Goal: Task Accomplishment & Management: Manage account settings

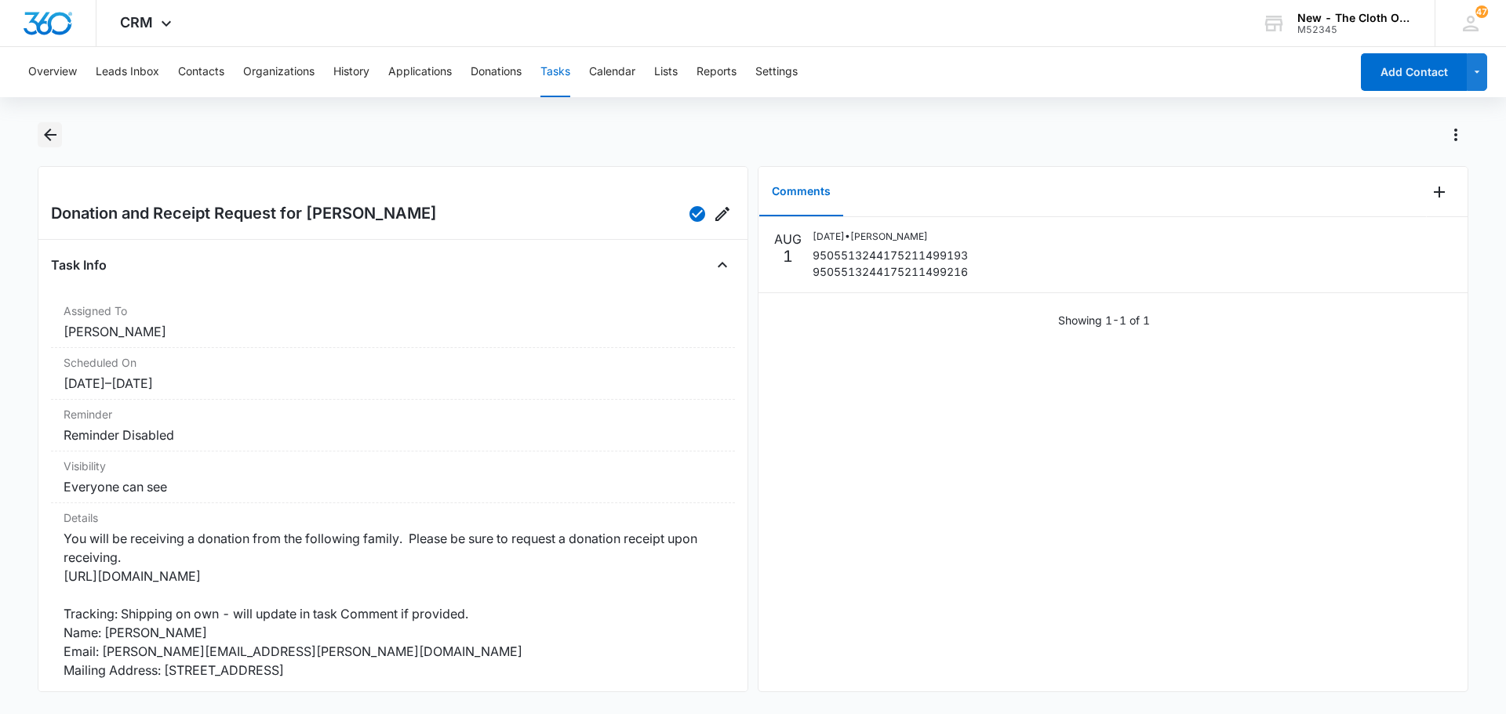
click at [42, 133] on icon "Back" at bounding box center [50, 134] width 19 height 19
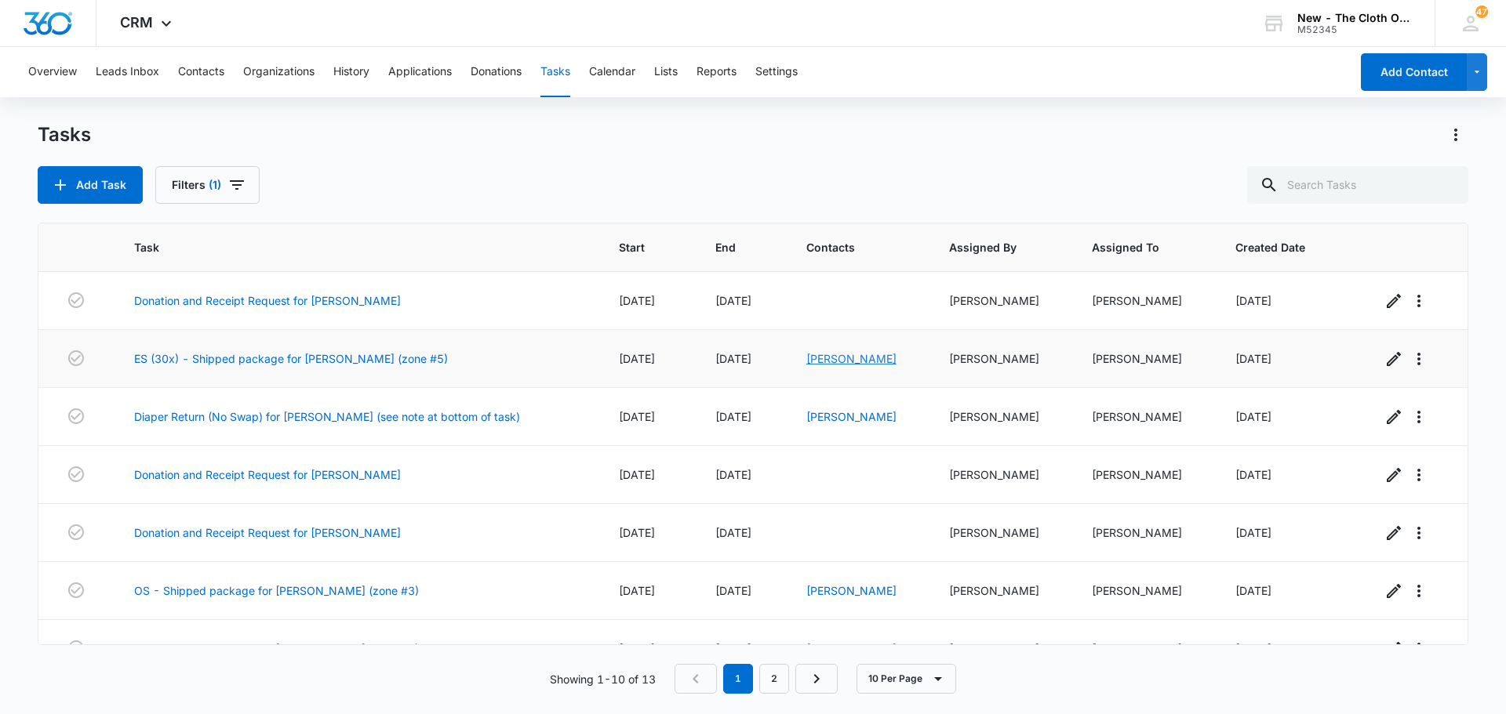
click at [844, 362] on link "Karleigh Clements" at bounding box center [851, 358] width 90 height 13
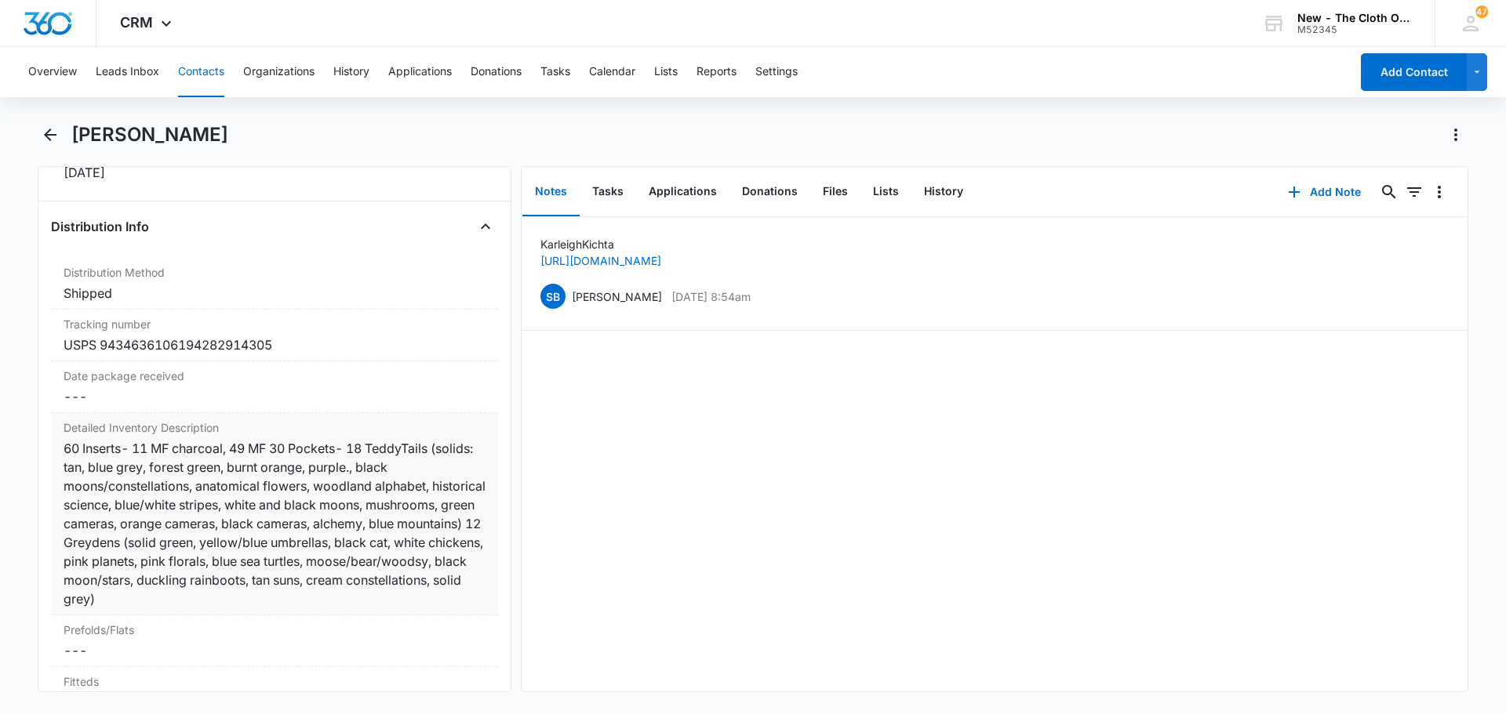
scroll to position [3608, 0]
click at [1294, 195] on button "Add Note" at bounding box center [1324, 192] width 104 height 38
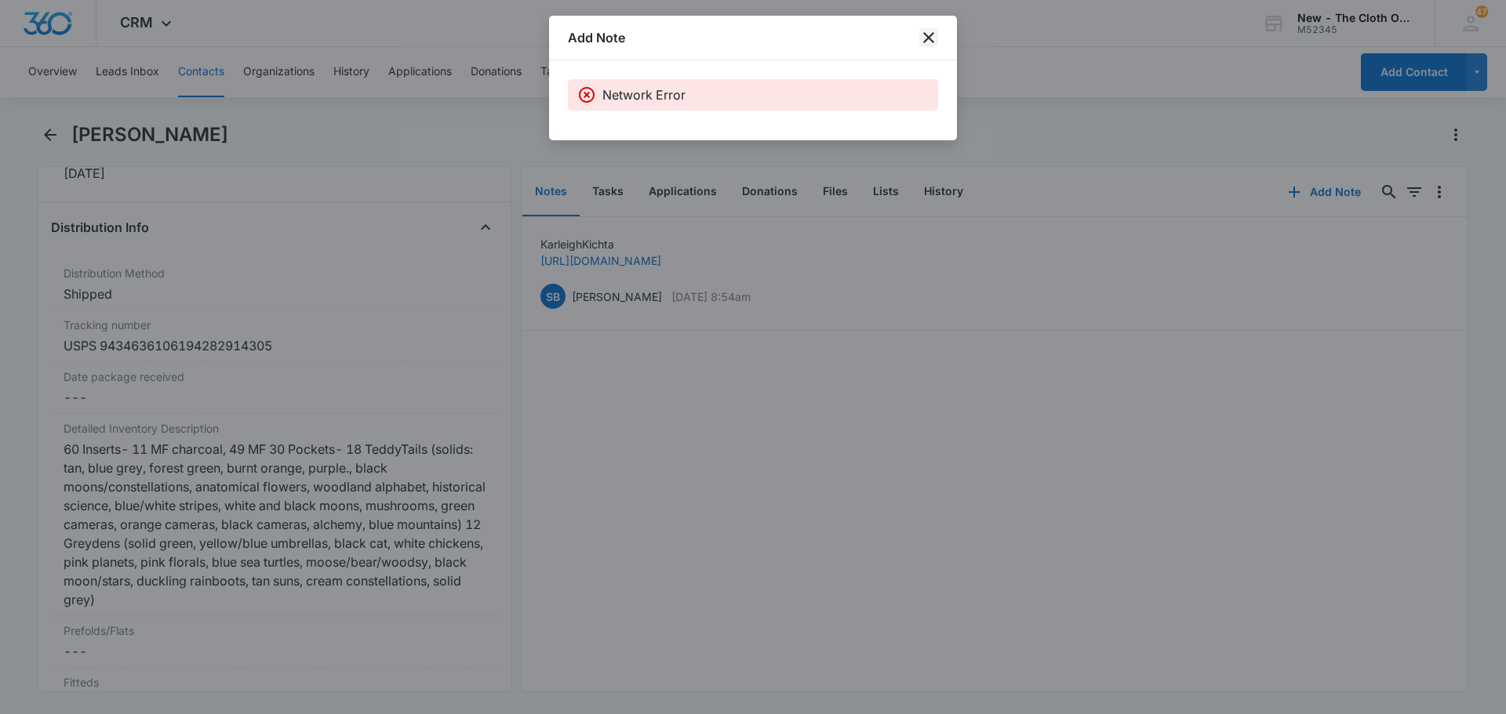
click at [935, 38] on icon "close" at bounding box center [928, 37] width 19 height 19
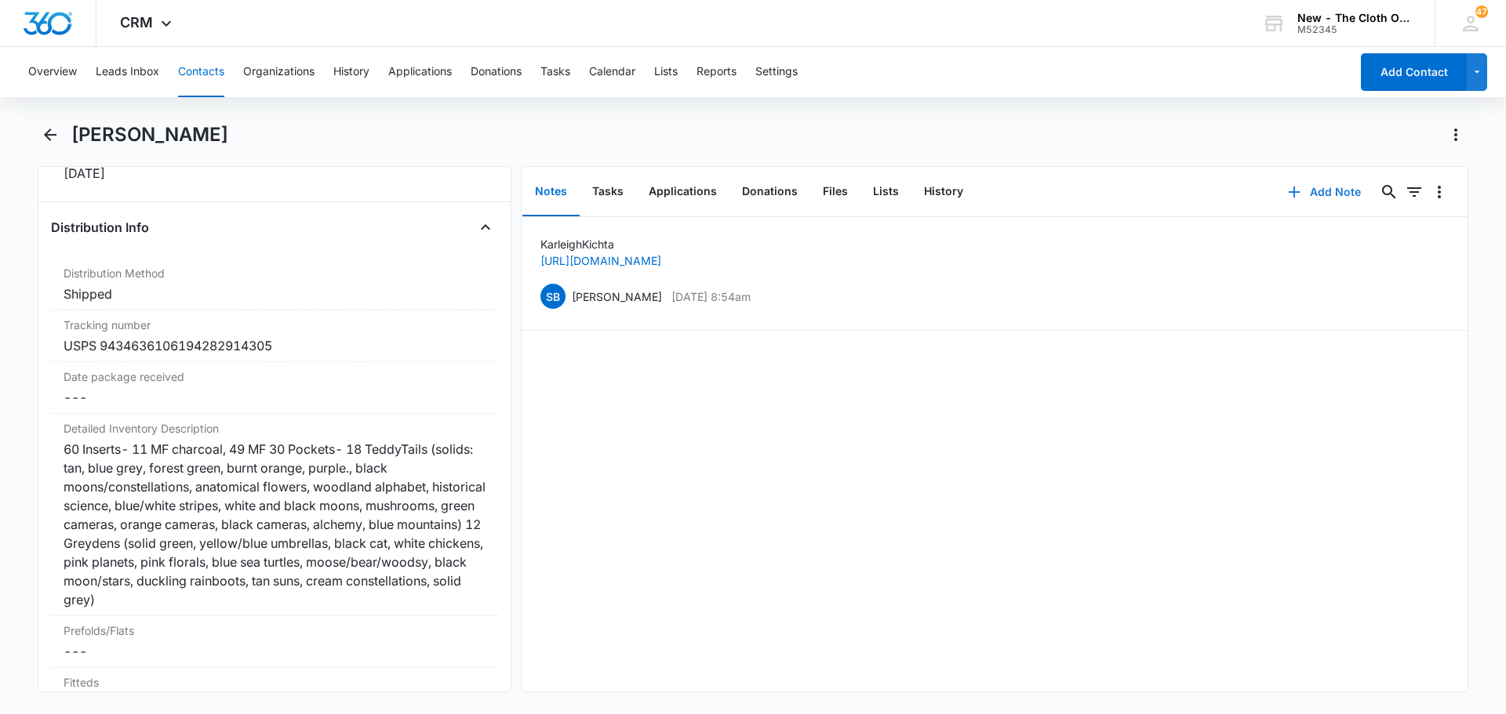
click at [1294, 193] on button "Add Note" at bounding box center [1324, 192] width 104 height 38
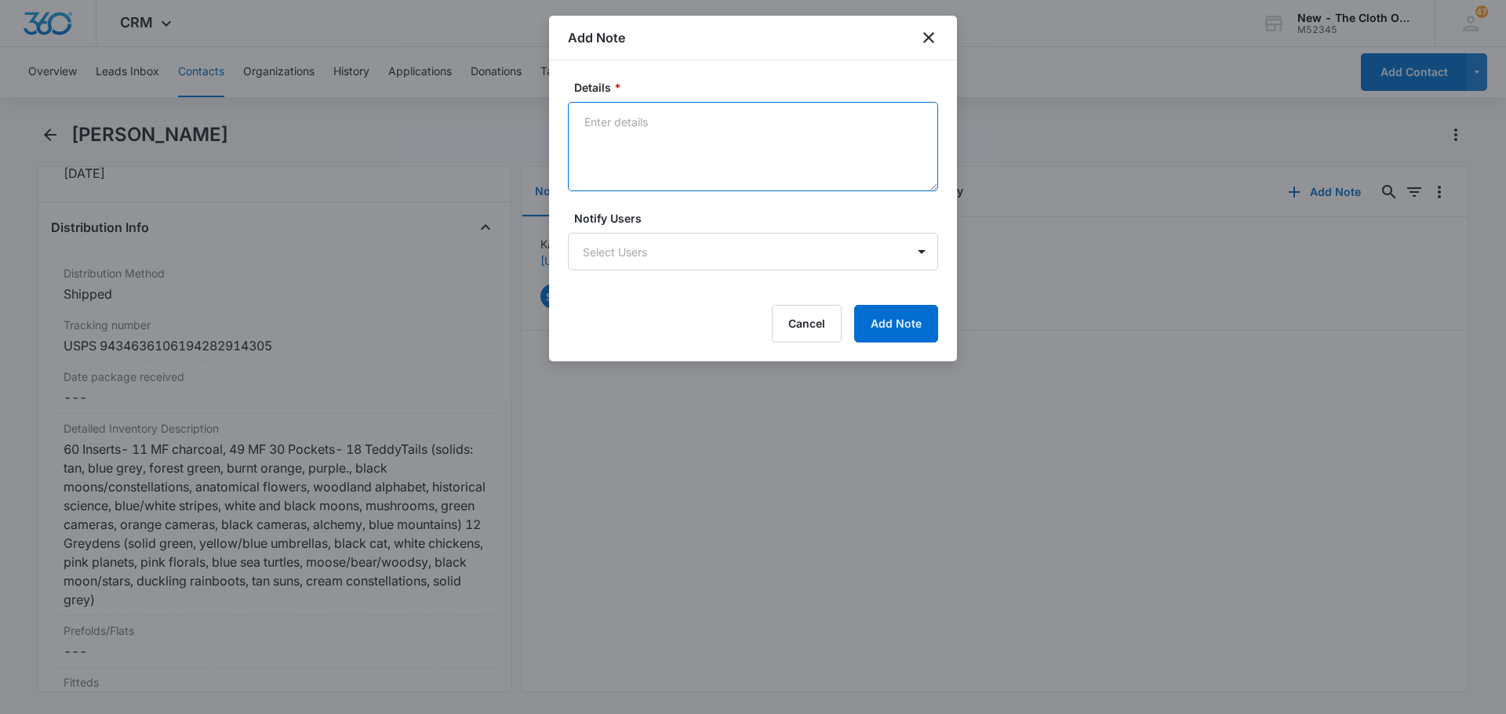
click at [655, 155] on textarea "Details *" at bounding box center [753, 146] width 370 height 89
type textarea "Delivered, In/at Mailbox Aug 14, 4:42 PM"
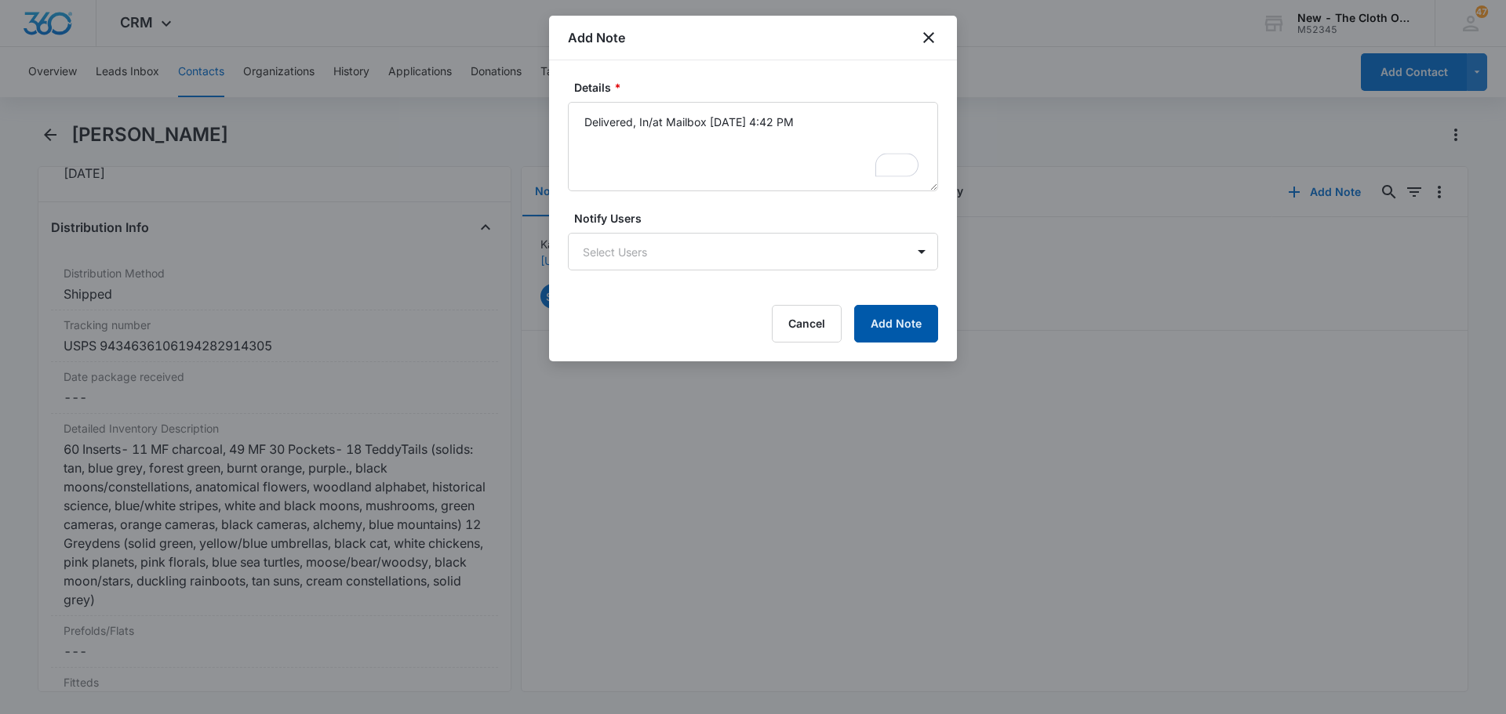
click at [892, 310] on button "Add Note" at bounding box center [896, 324] width 84 height 38
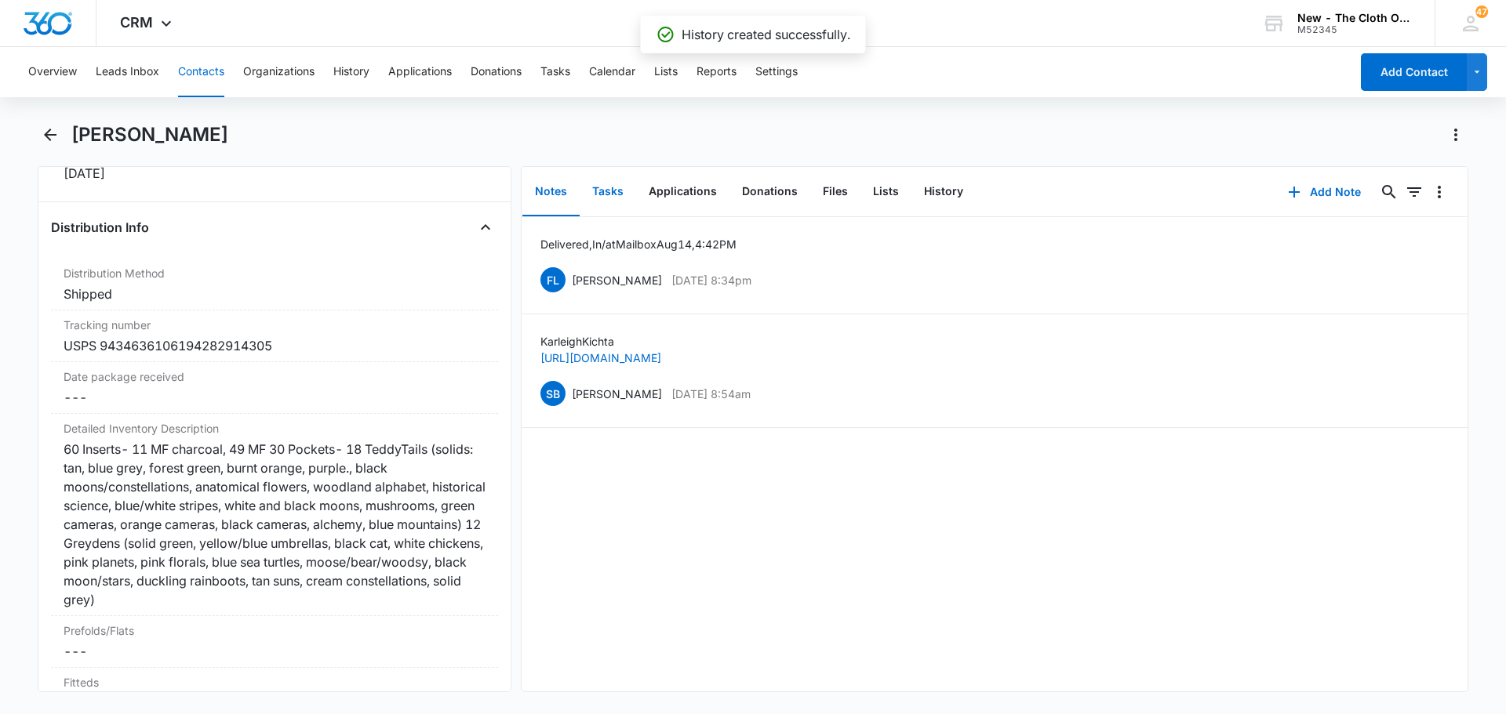
click at [609, 192] on button "Tasks" at bounding box center [608, 192] width 56 height 49
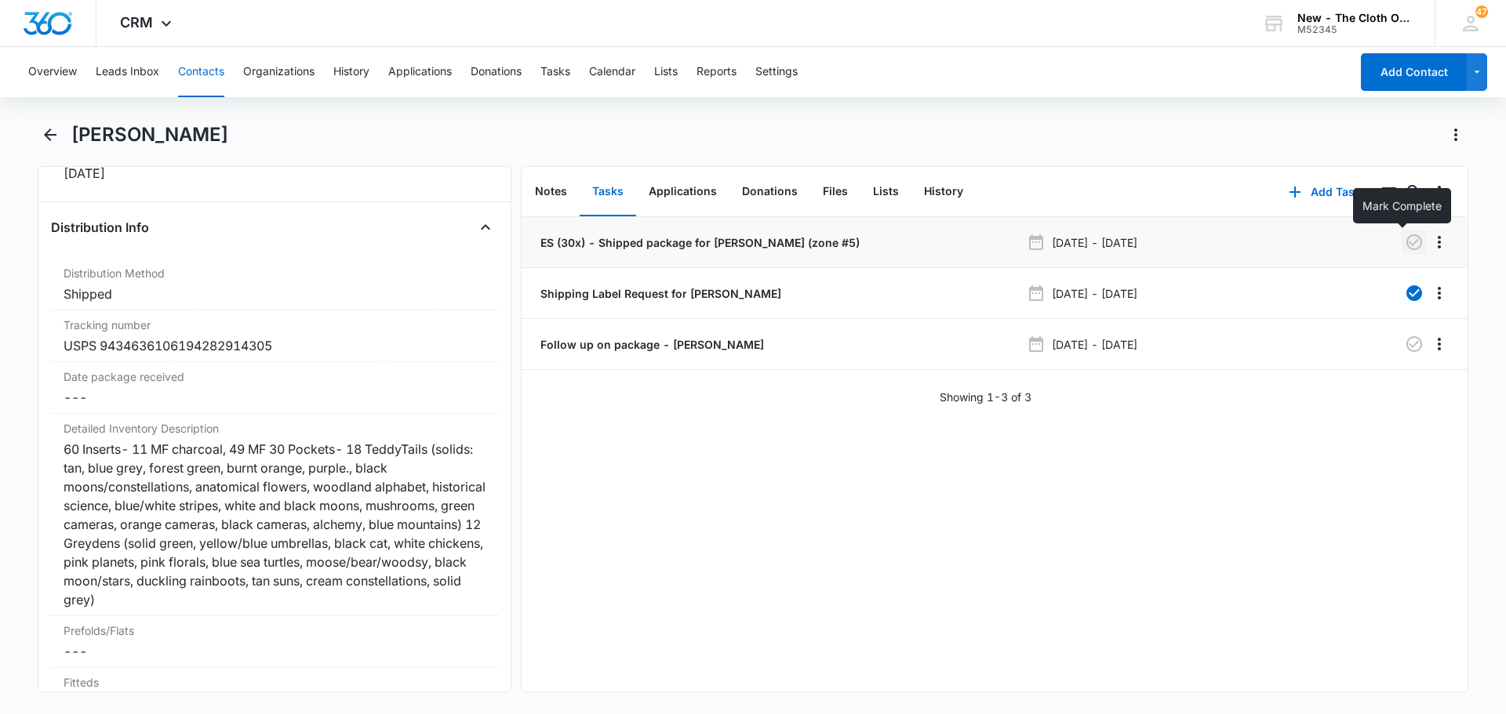
click at [1406, 245] on icon "button" at bounding box center [1414, 243] width 16 height 16
click at [570, 69] on button "Tasks" at bounding box center [555, 72] width 30 height 50
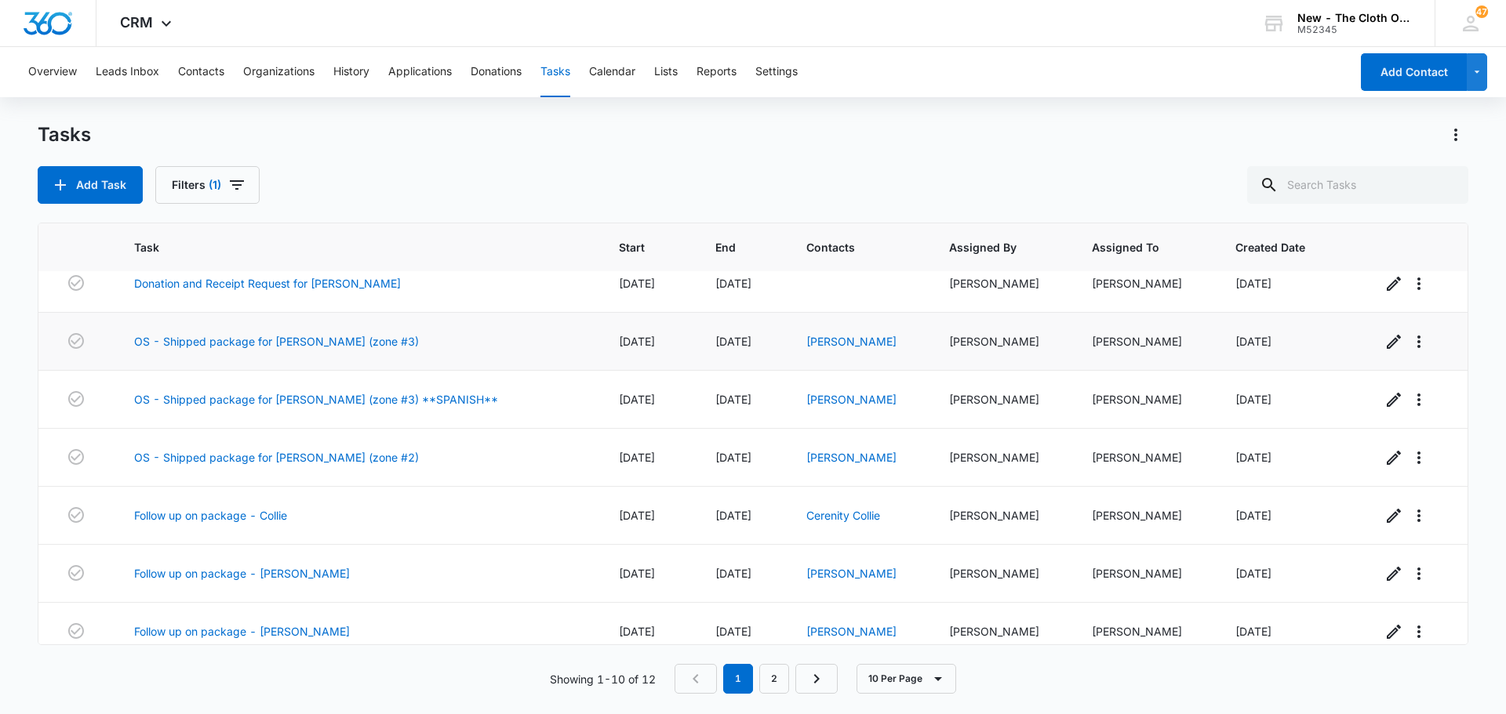
scroll to position [207, 0]
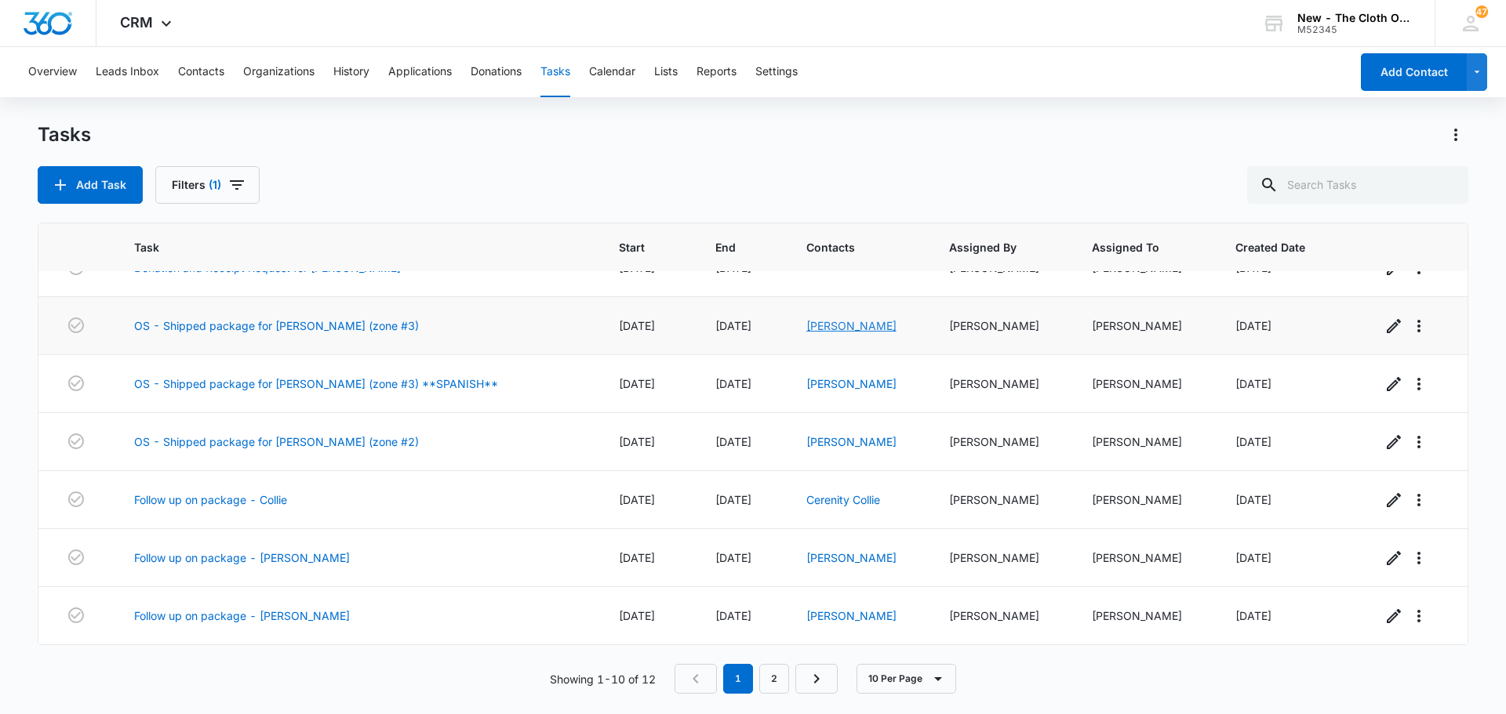
click at [859, 325] on link "Angelique Gonzales" at bounding box center [851, 325] width 90 height 13
click at [839, 387] on link "Marian Leon" at bounding box center [851, 383] width 90 height 13
click at [833, 444] on link "[PERSON_NAME]" at bounding box center [851, 441] width 90 height 13
click at [318, 330] on link "OS - Shipped package for A. GONZALES (zone #3)" at bounding box center [276, 326] width 285 height 16
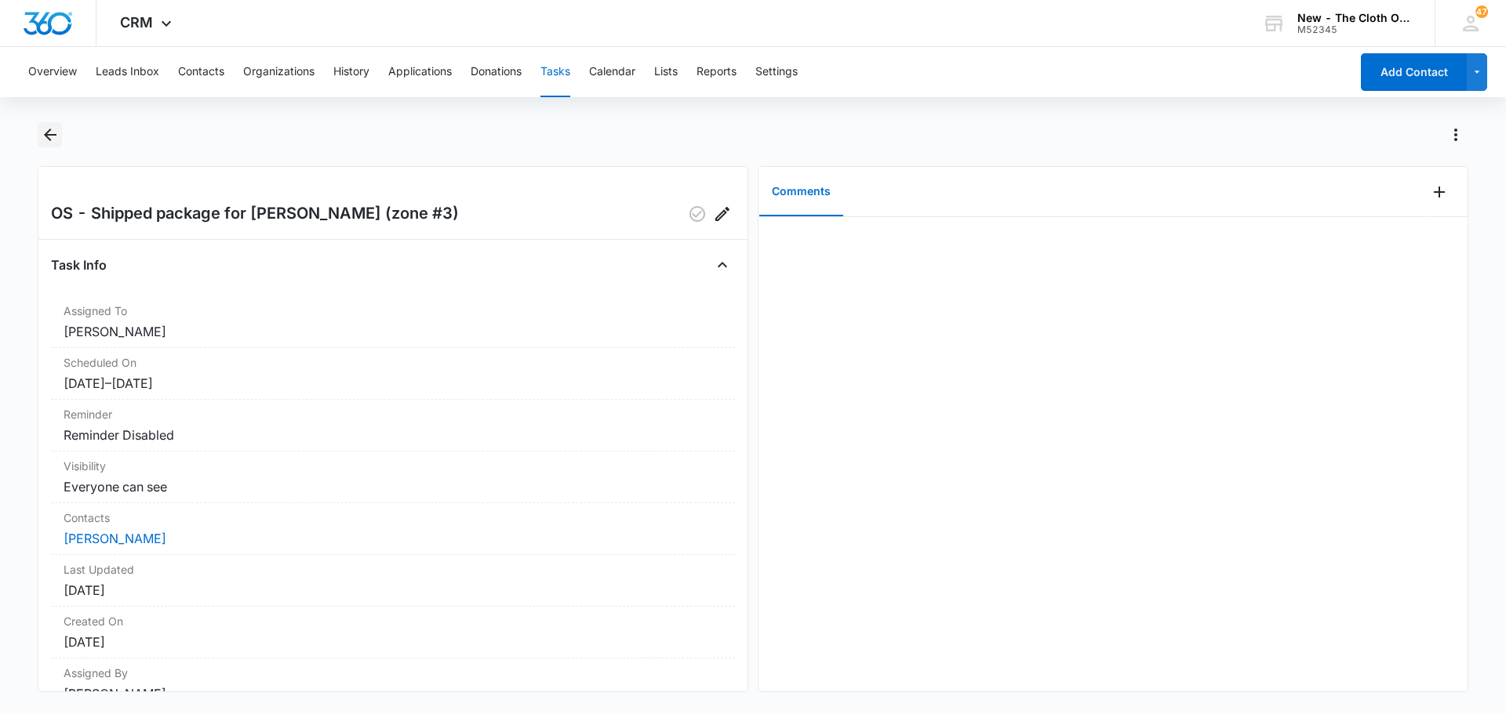
click at [47, 130] on icon "Back" at bounding box center [50, 134] width 19 height 19
